Goal: Download file/media

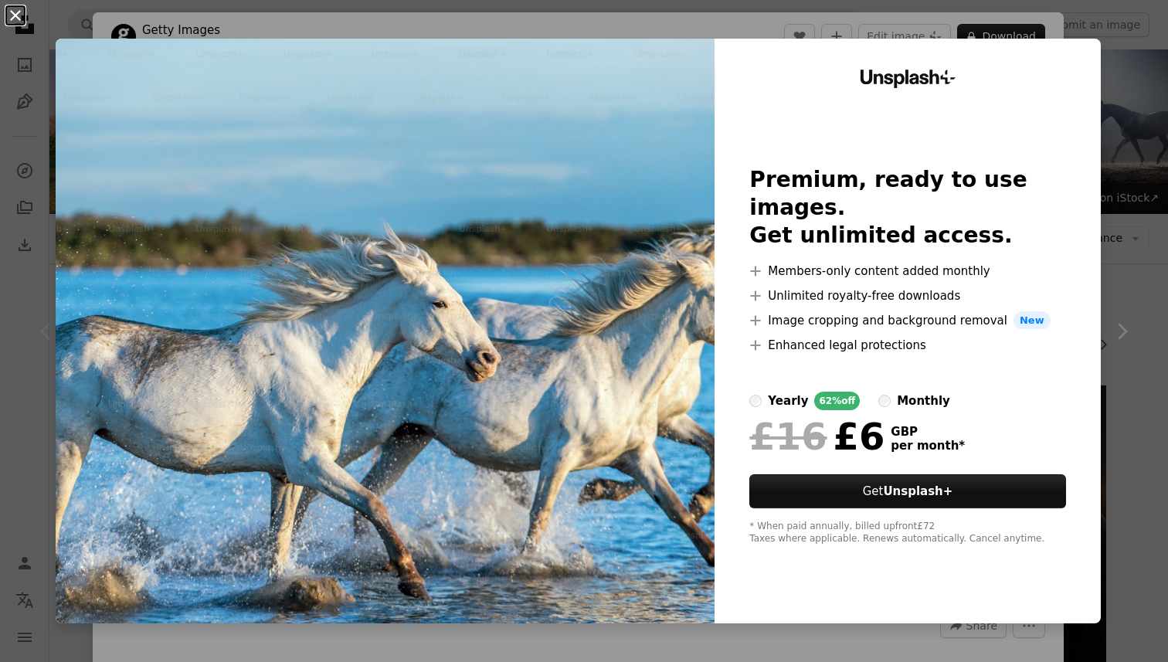
click at [17, 12] on button "An X shape" at bounding box center [15, 15] width 19 height 19
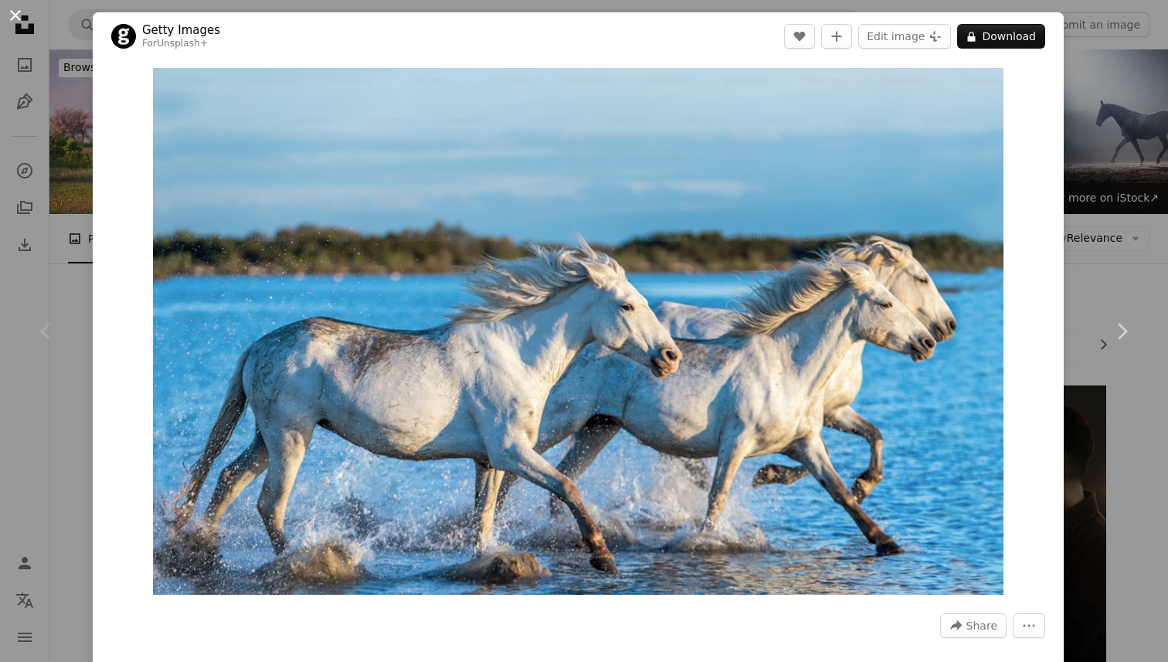
click at [9, 16] on button "An X shape" at bounding box center [15, 15] width 19 height 19
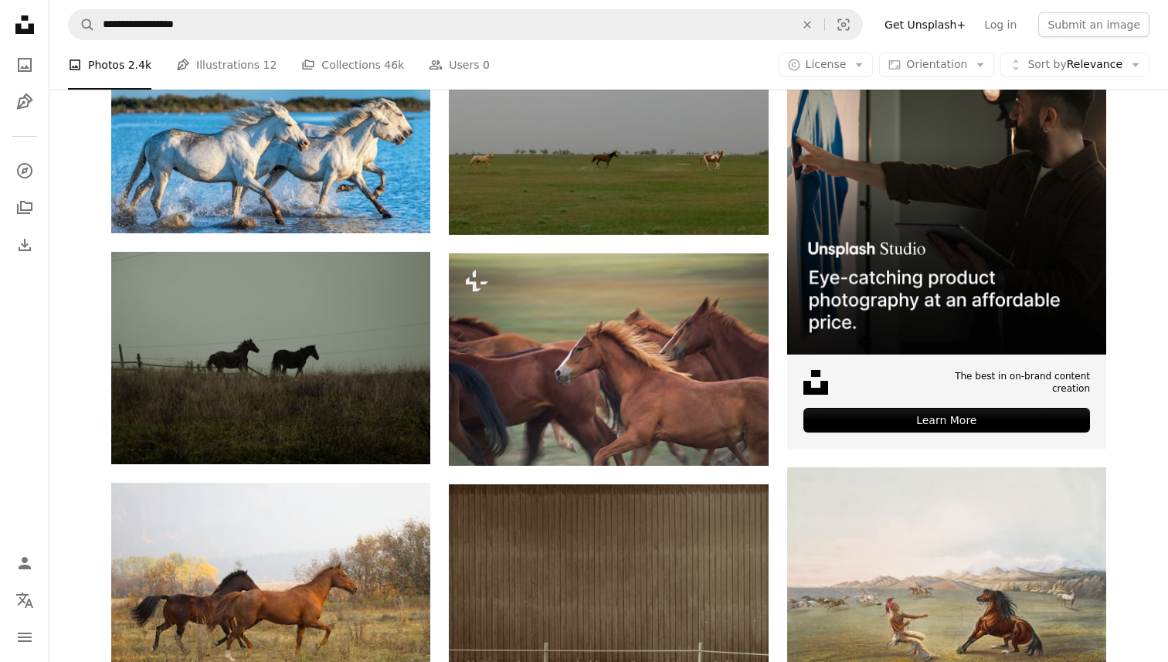
scroll to position [234, 0]
